Goal: Find specific page/section: Find specific page/section

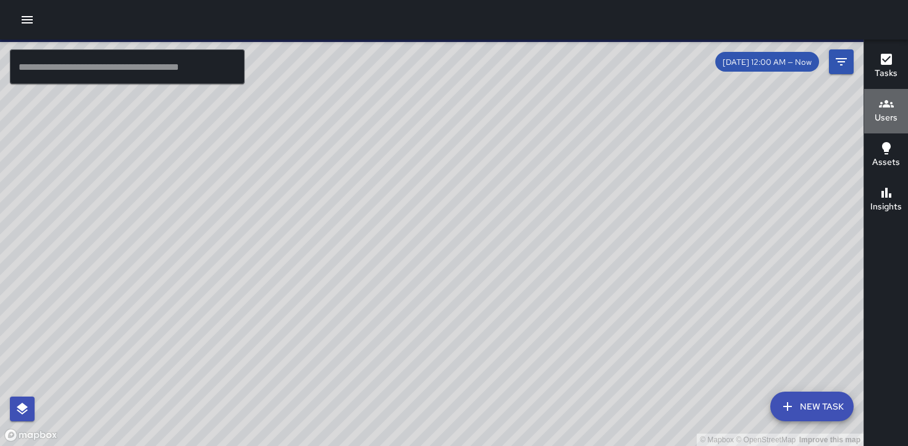
click at [884, 112] on h6 "Users" at bounding box center [885, 118] width 23 height 14
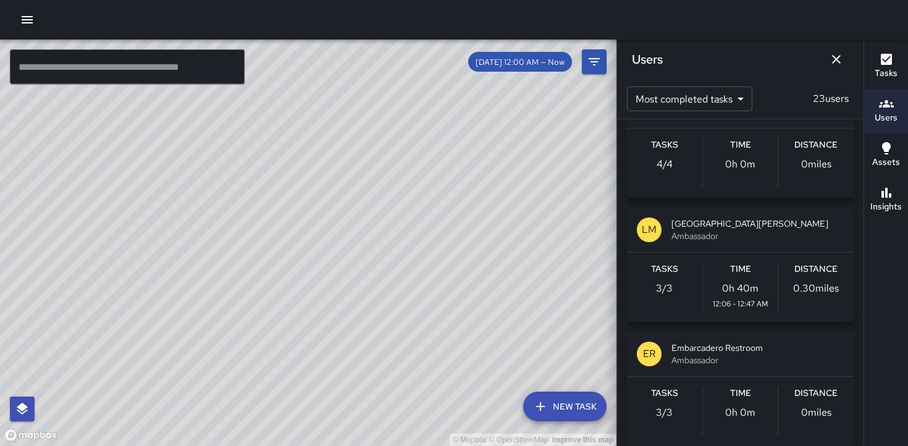
scroll to position [668, 0]
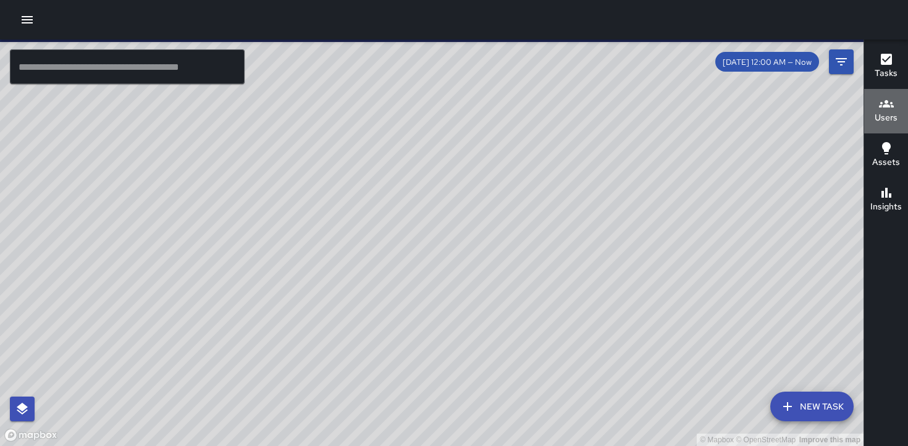
click at [883, 114] on h6 "Users" at bounding box center [885, 118] width 23 height 14
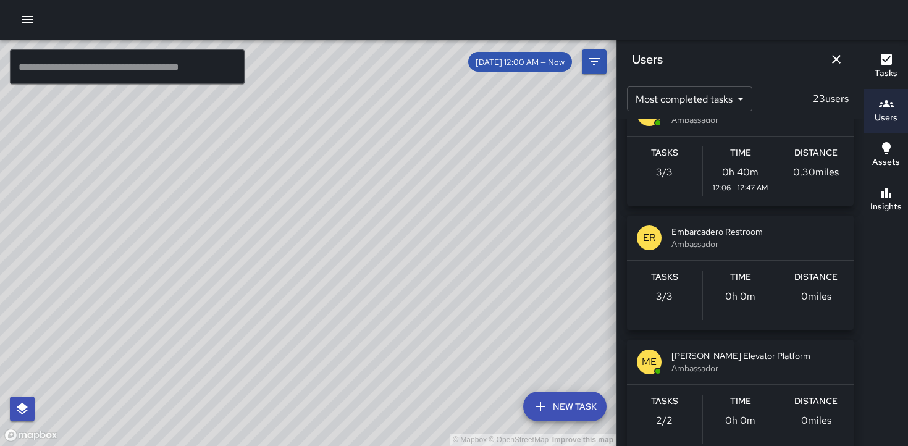
scroll to position [783, 0]
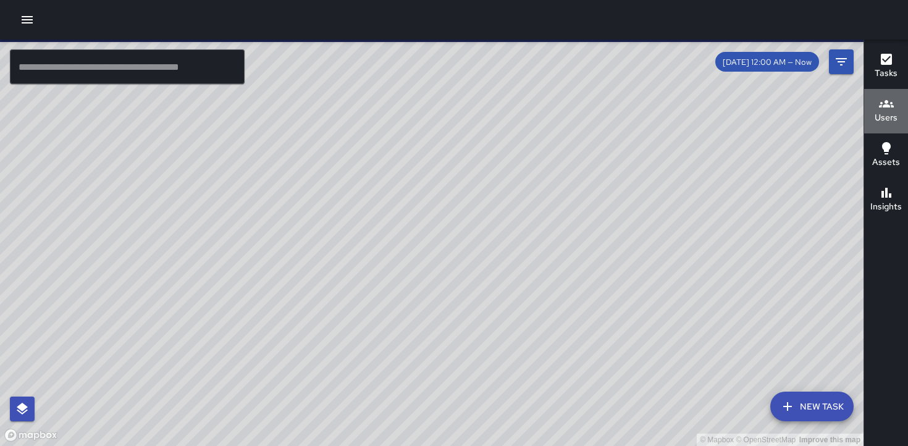
click at [889, 107] on icon "button" at bounding box center [886, 103] width 15 height 7
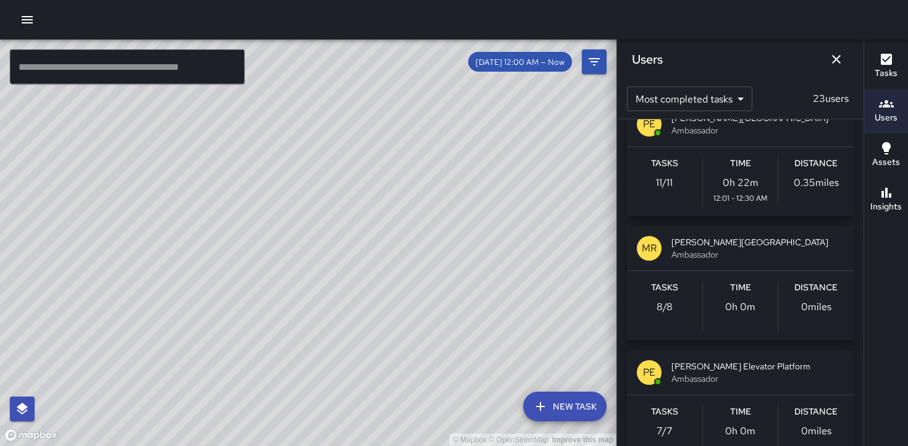
scroll to position [147, 0]
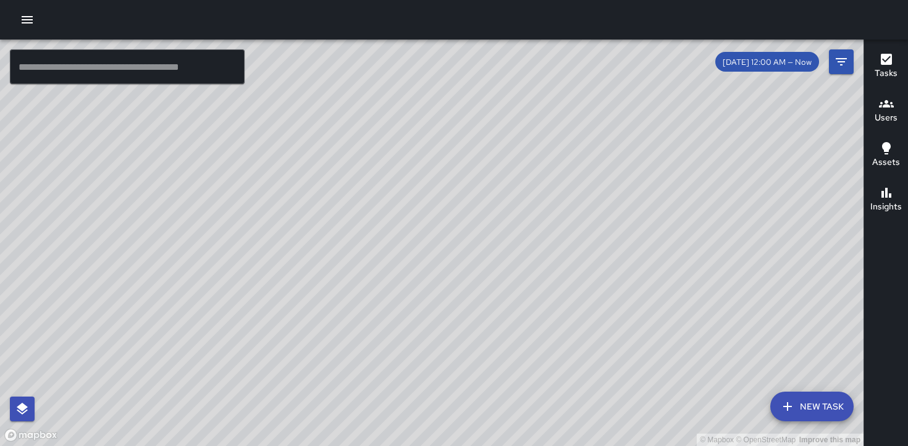
click at [880, 111] on h6 "Users" at bounding box center [885, 118] width 23 height 14
click at [884, 111] on h6 "Users" at bounding box center [885, 118] width 23 height 14
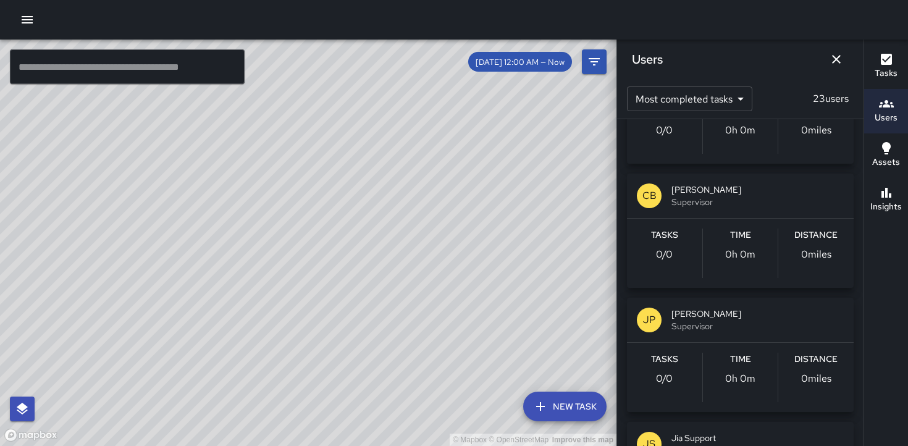
scroll to position [2192, 0]
